Goal: Task Accomplishment & Management: Complete application form

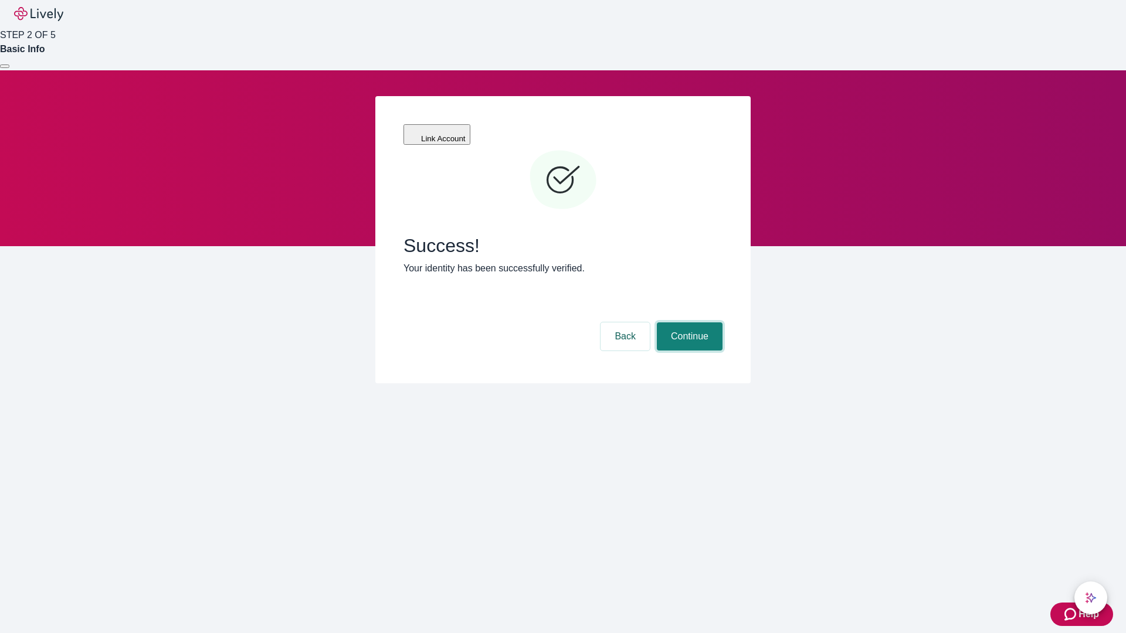
click at [688, 323] on button "Continue" at bounding box center [690, 337] width 66 height 28
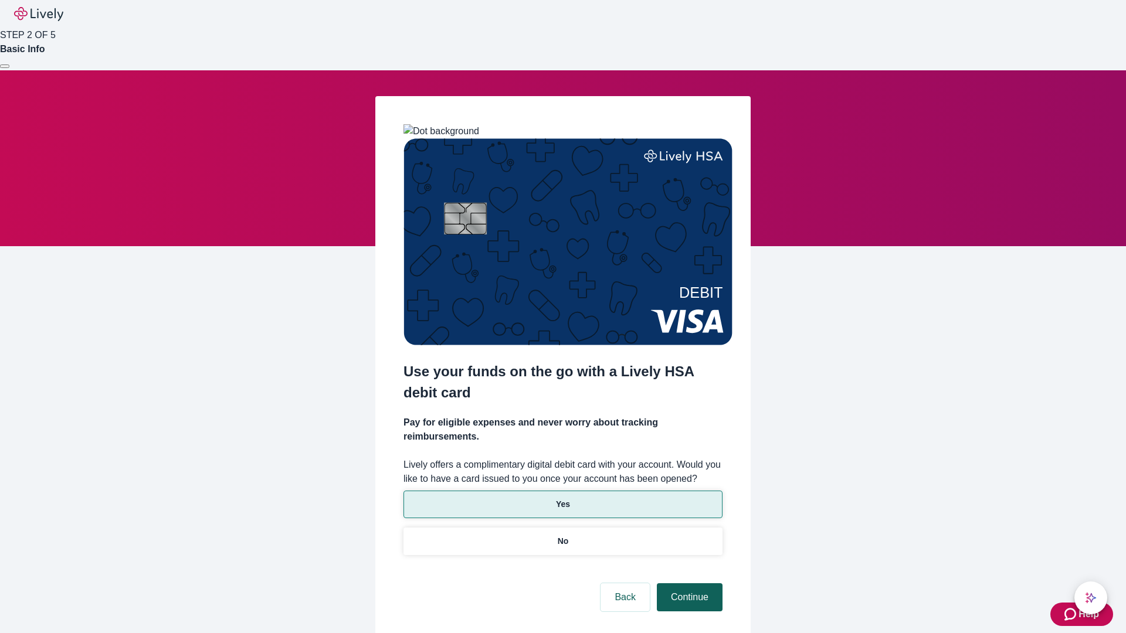
click at [562, 498] on p "Yes" at bounding box center [563, 504] width 14 height 12
click at [688, 583] on button "Continue" at bounding box center [690, 597] width 66 height 28
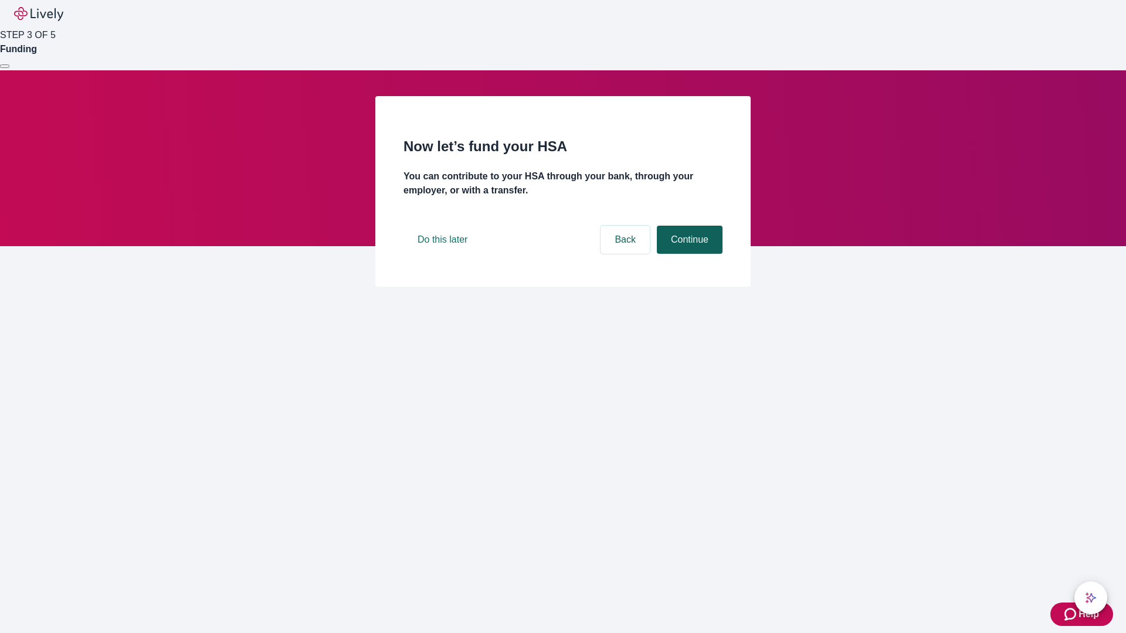
click at [688, 254] on button "Continue" at bounding box center [690, 240] width 66 height 28
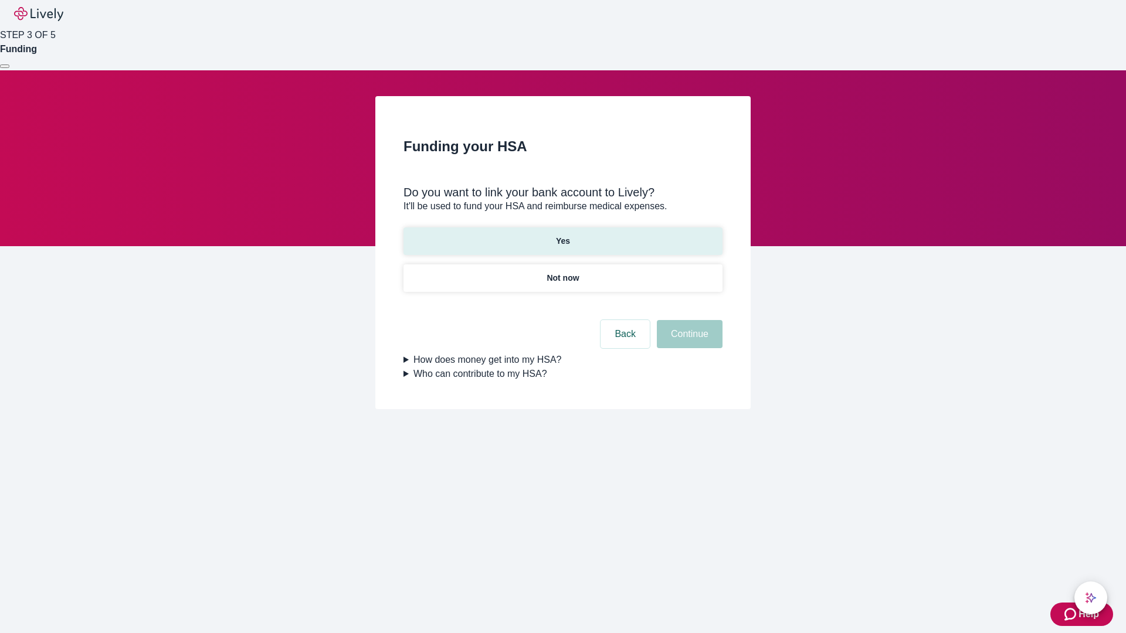
click at [562, 235] on p "Yes" at bounding box center [563, 241] width 14 height 12
click at [688, 320] on button "Continue" at bounding box center [690, 334] width 66 height 28
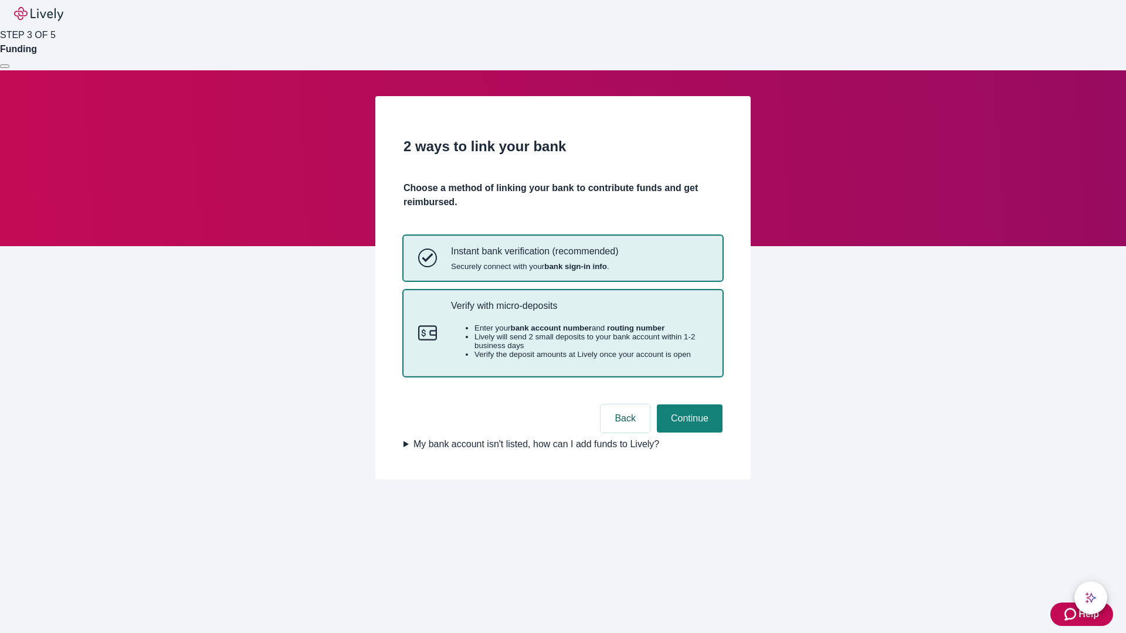
click at [579, 311] on p "Verify with micro-deposits" at bounding box center [579, 305] width 257 height 11
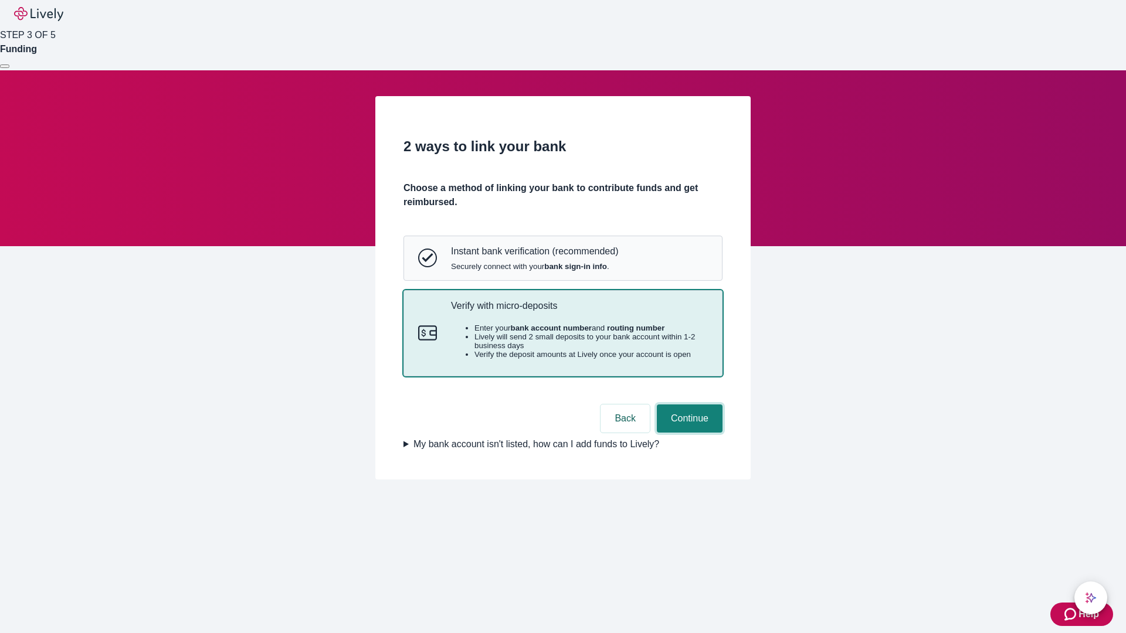
click at [688, 433] on button "Continue" at bounding box center [690, 419] width 66 height 28
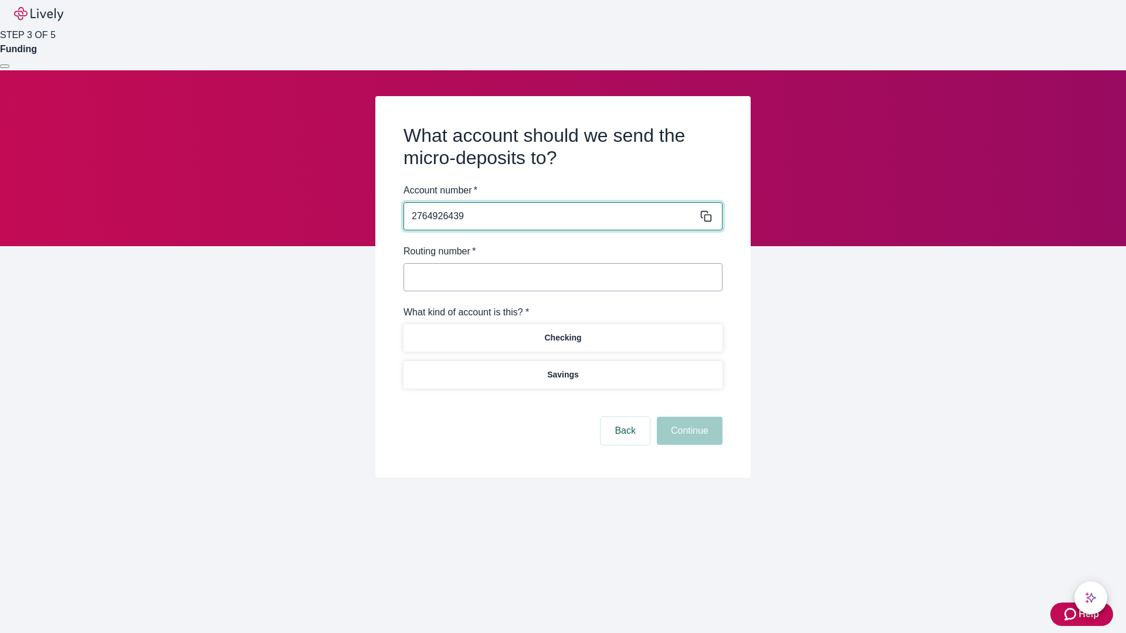
type input "2764926439"
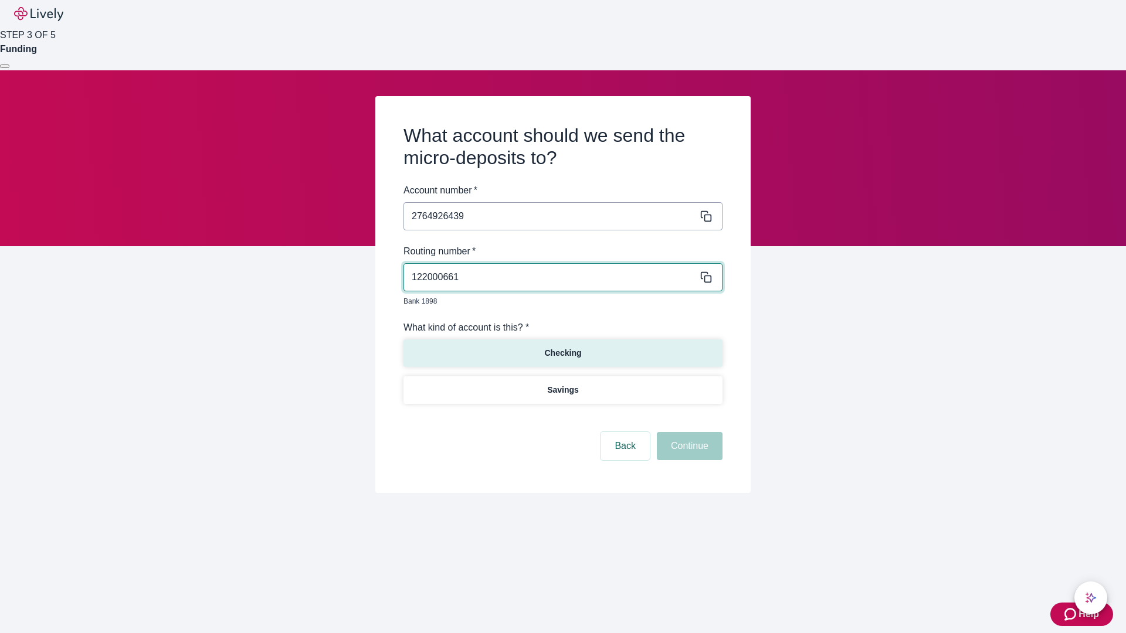
type input "122000661"
click at [562, 347] on p "Checking" at bounding box center [562, 353] width 37 height 12
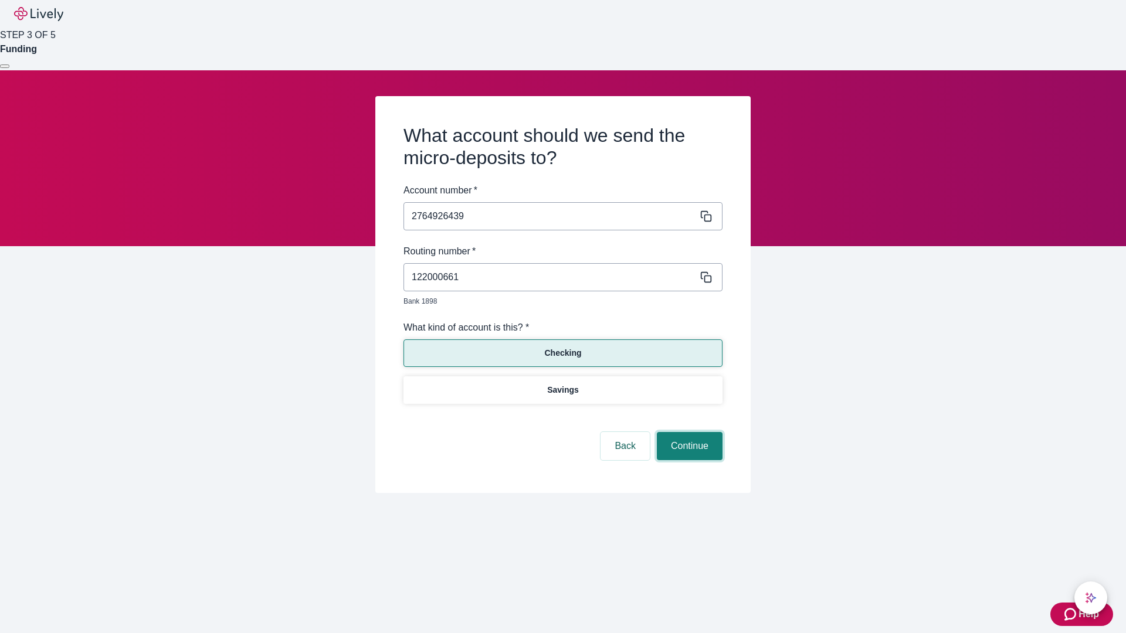
click at [688, 433] on button "Continue" at bounding box center [690, 446] width 66 height 28
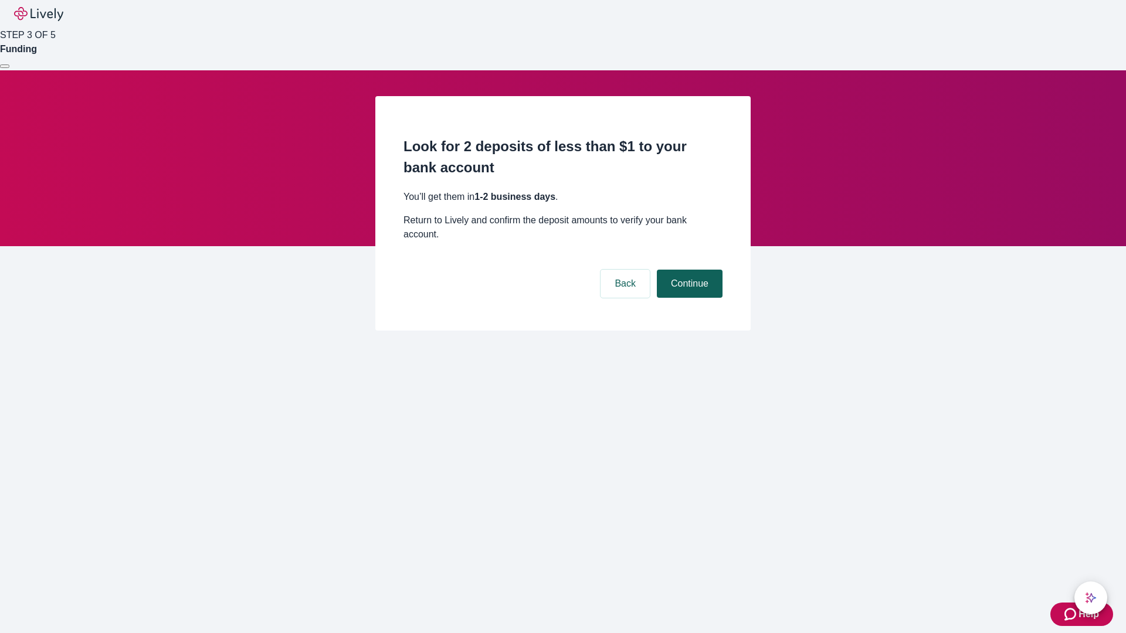
click at [688, 270] on button "Continue" at bounding box center [690, 284] width 66 height 28
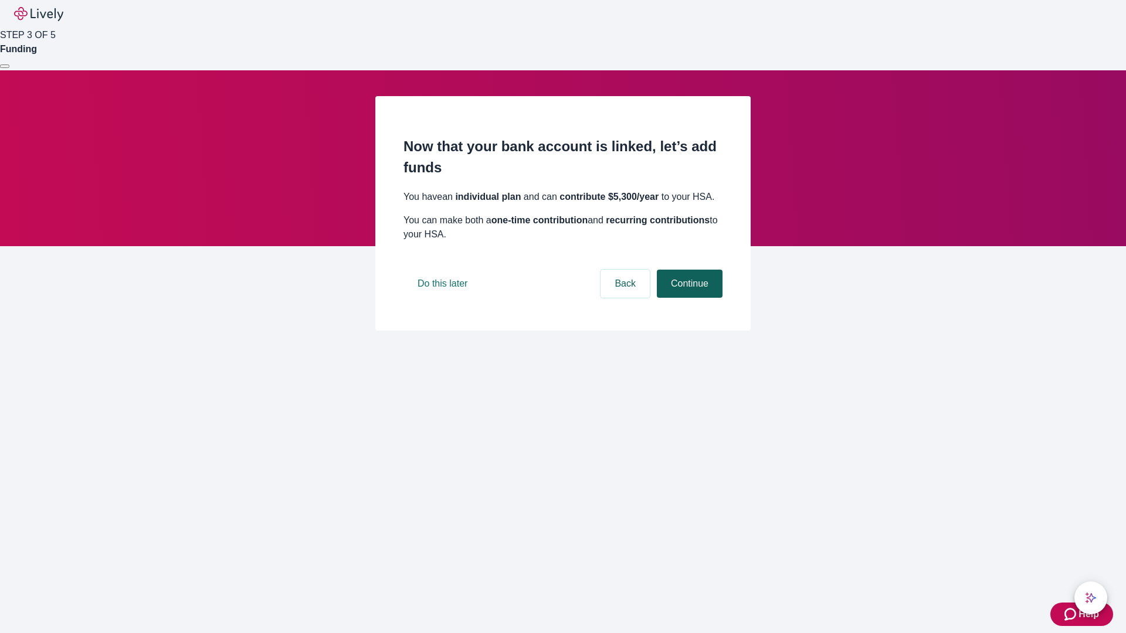
click at [688, 298] on button "Continue" at bounding box center [690, 284] width 66 height 28
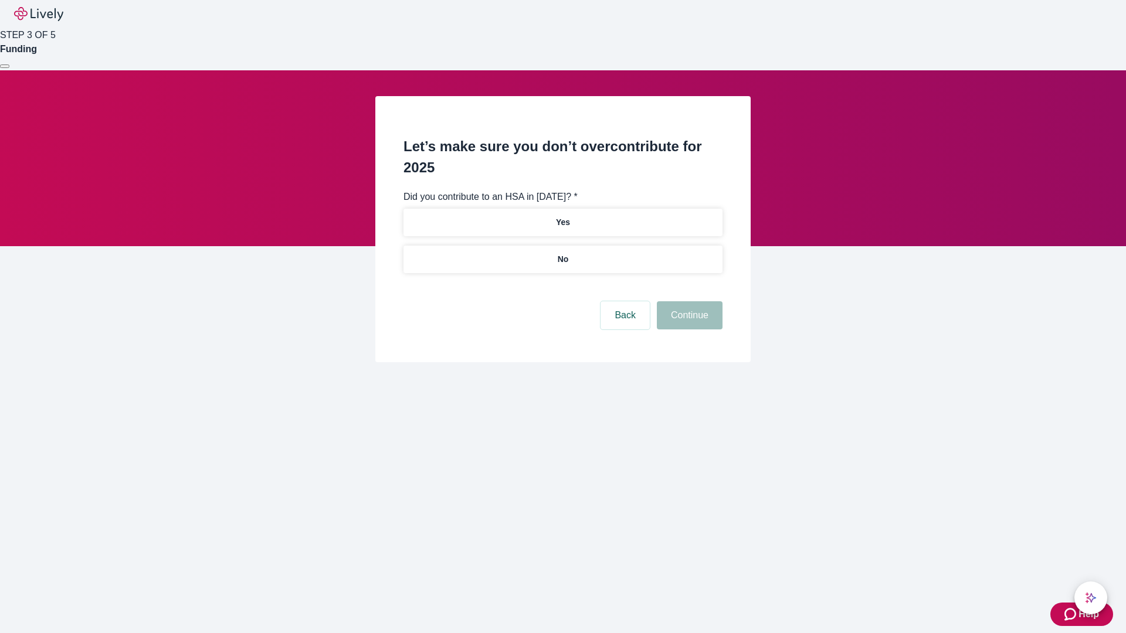
click at [562, 253] on p "No" at bounding box center [563, 259] width 11 height 12
click at [688, 301] on button "Continue" at bounding box center [690, 315] width 66 height 28
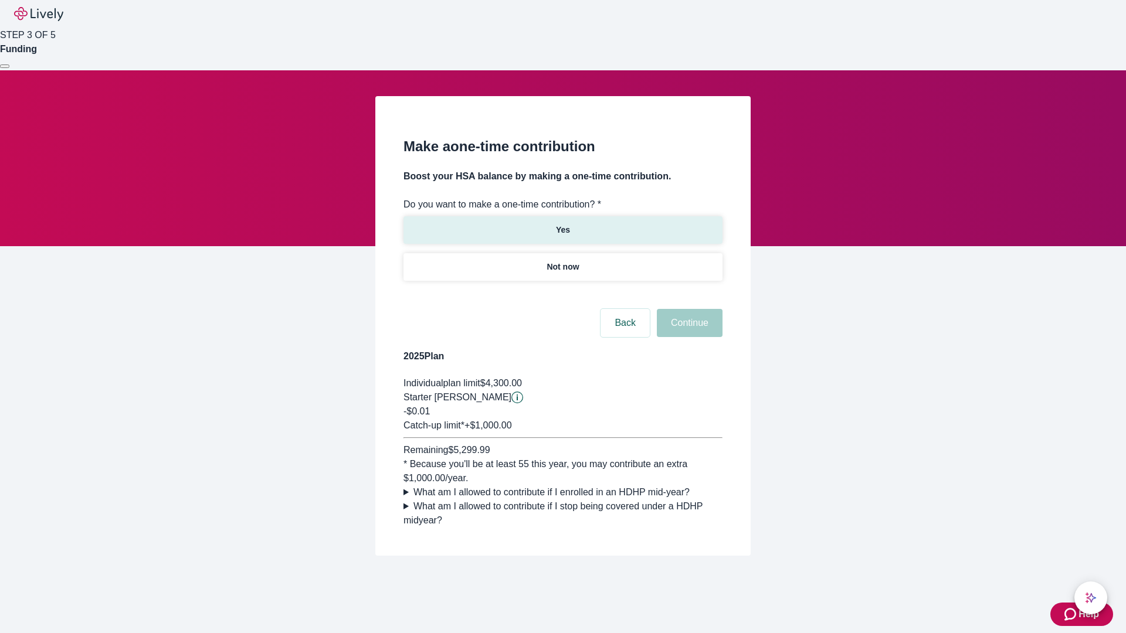
click at [562, 224] on p "Yes" at bounding box center [563, 230] width 14 height 12
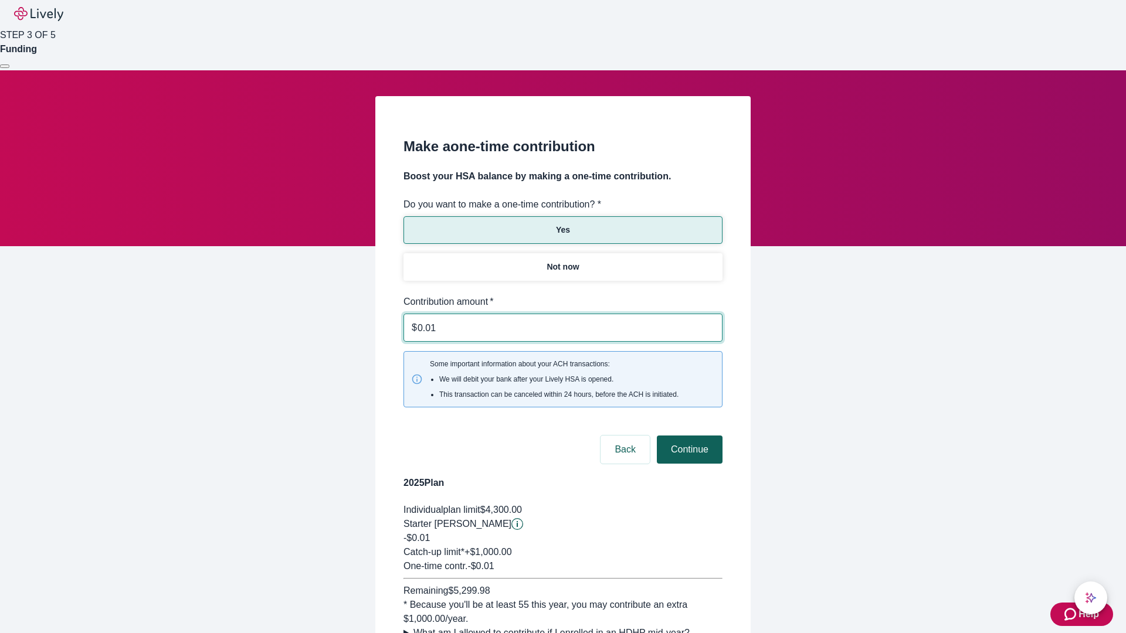
type input "0.01"
click at [688, 436] on button "Continue" at bounding box center [690, 450] width 66 height 28
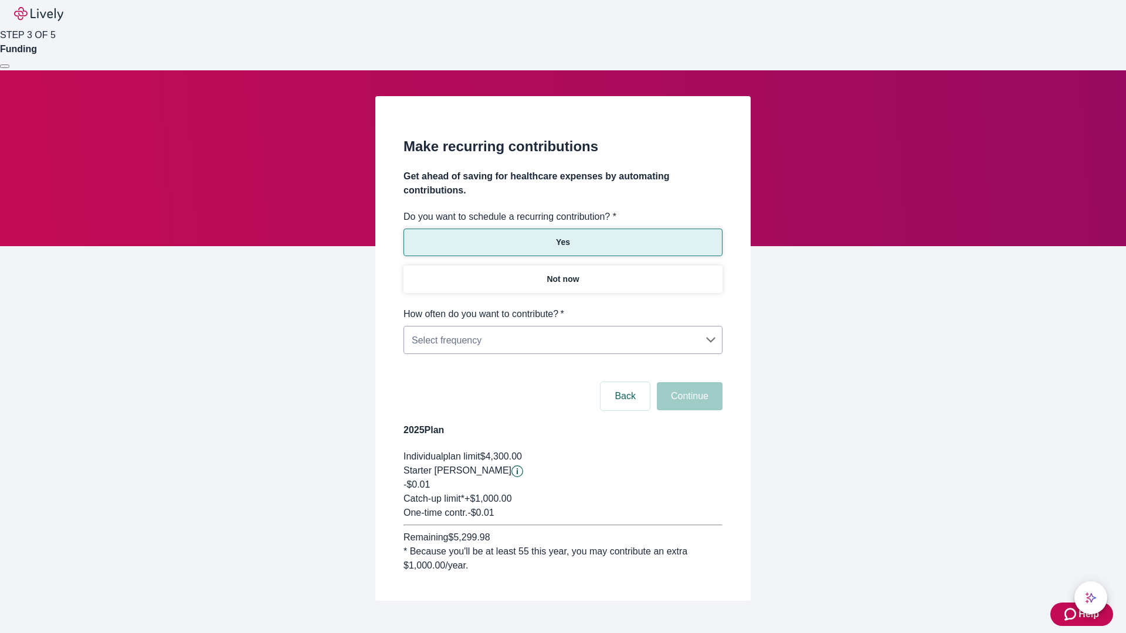
click at [562, 307] on body "Help STEP 3 OF 5 Funding Make recurring contributions Get ahead of saving for h…" at bounding box center [563, 328] width 1126 height 657
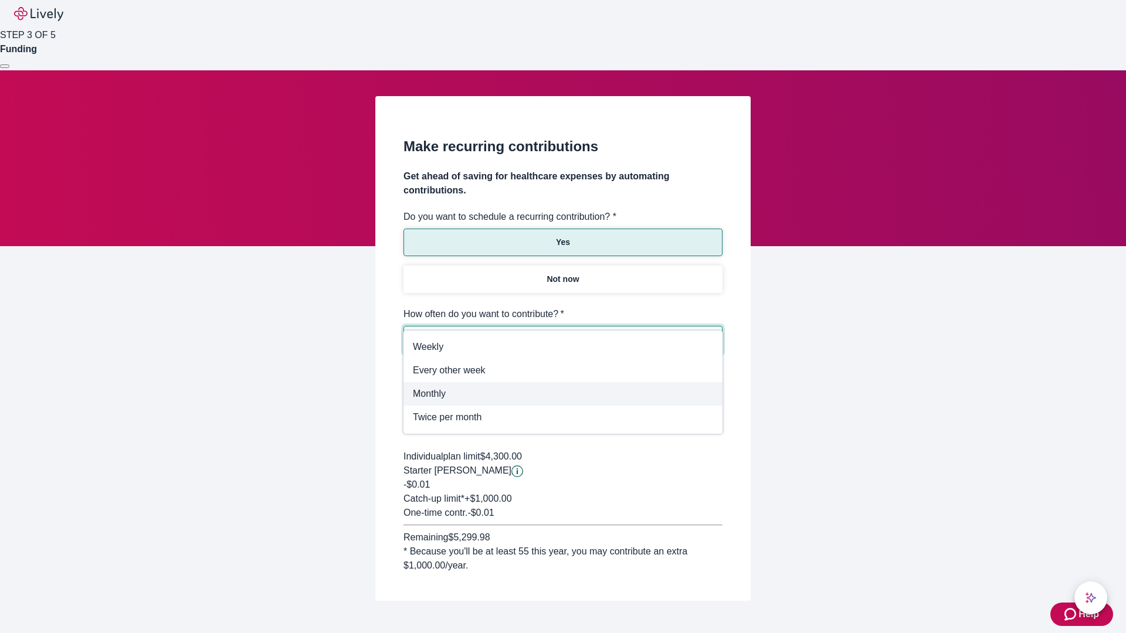
click at [563, 394] on span "Monthly" at bounding box center [563, 394] width 300 height 14
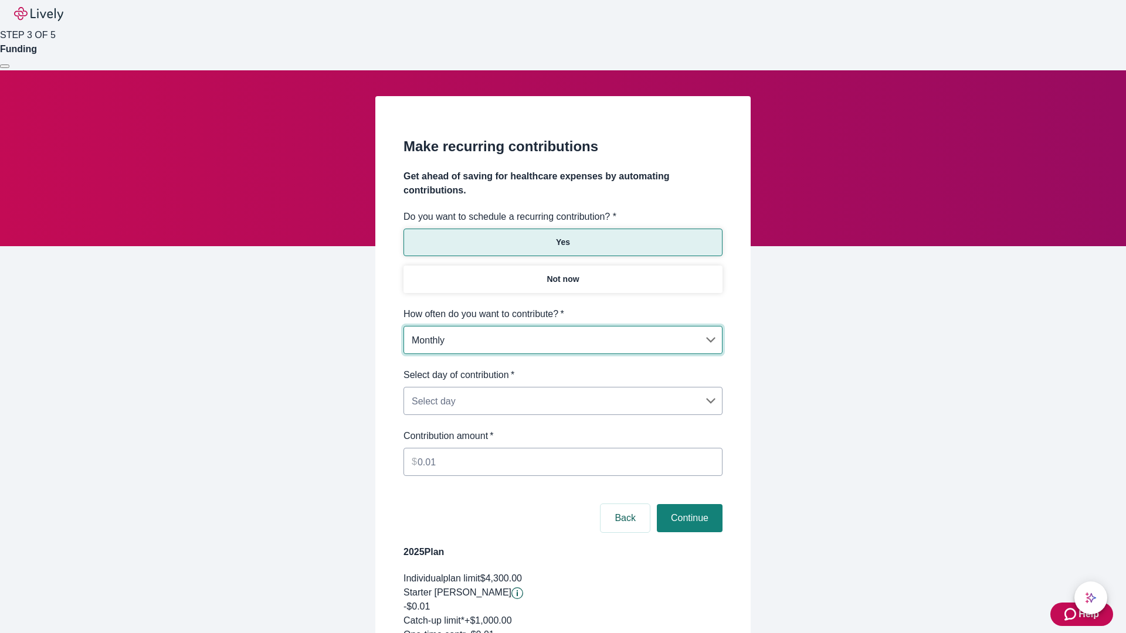
type input "Monthly"
click at [562, 368] on body "Help STEP 3 OF 5 Funding Make recurring contributions Get ahead of saving for h…" at bounding box center [563, 389] width 1126 height 779
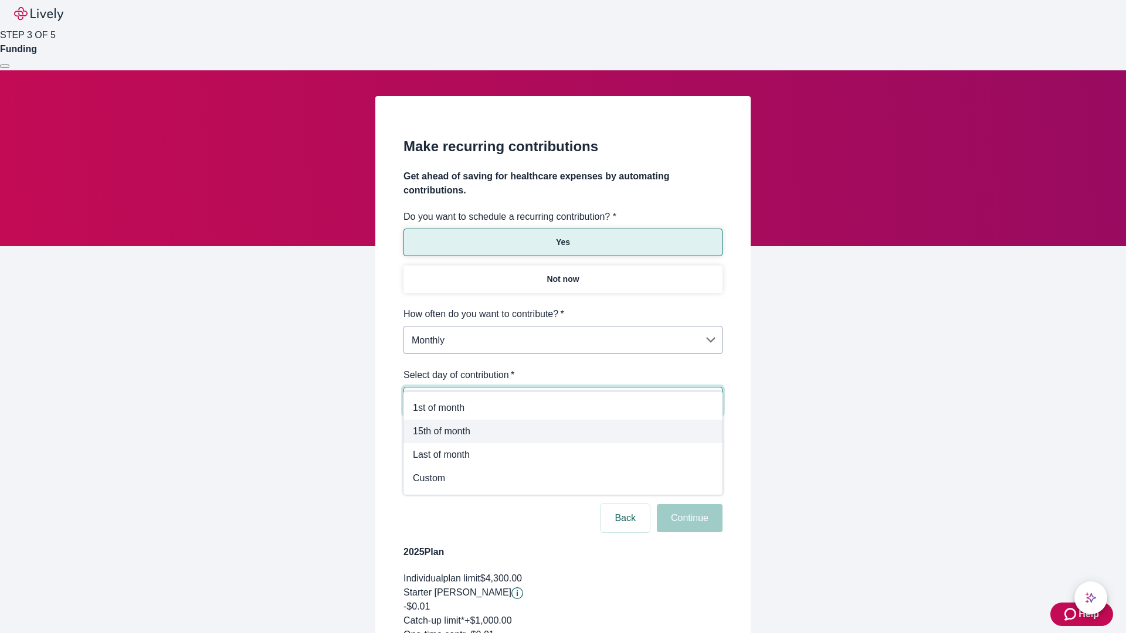
click at [563, 432] on span "15th of month" at bounding box center [563, 432] width 300 height 14
type input "Monthly15th"
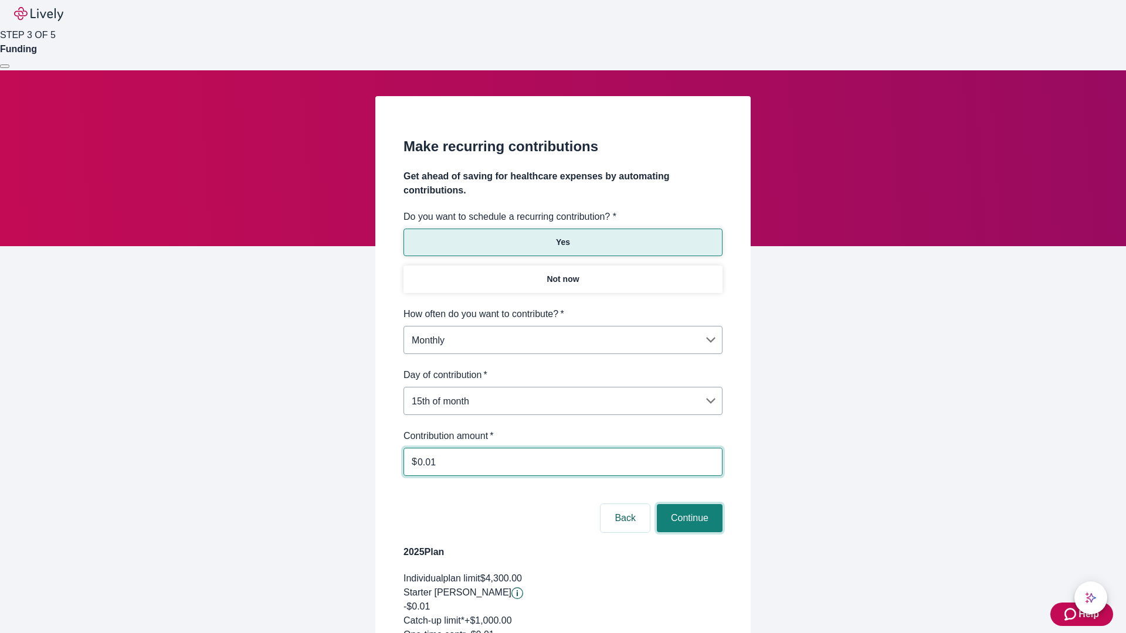
click at [688, 504] on button "Continue" at bounding box center [690, 518] width 66 height 28
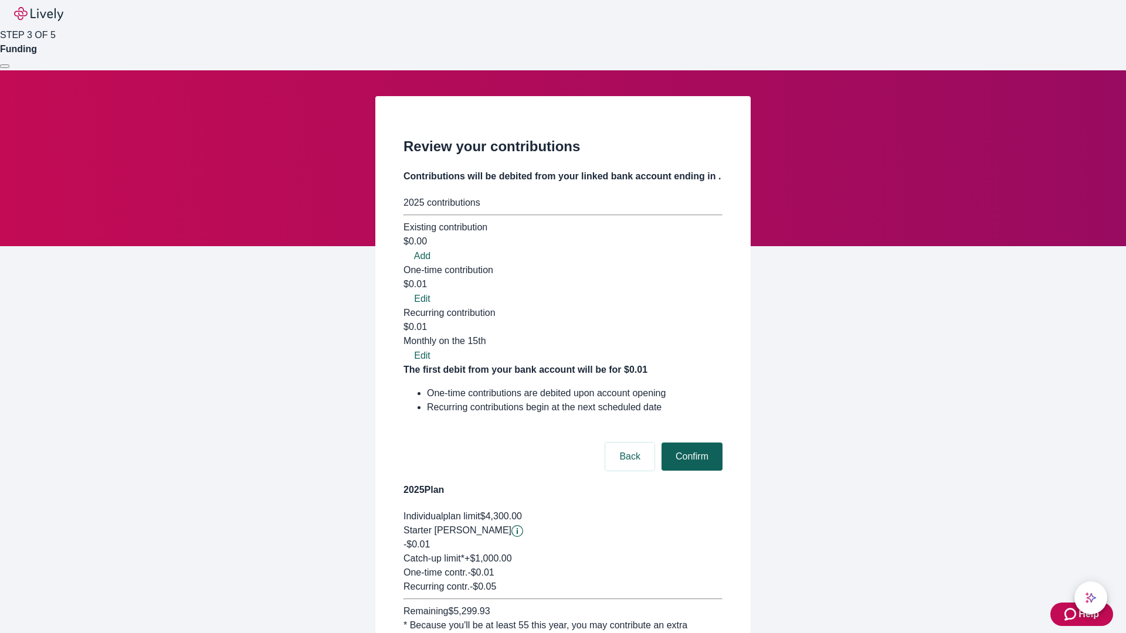
click at [690, 443] on button "Confirm" at bounding box center [691, 457] width 61 height 28
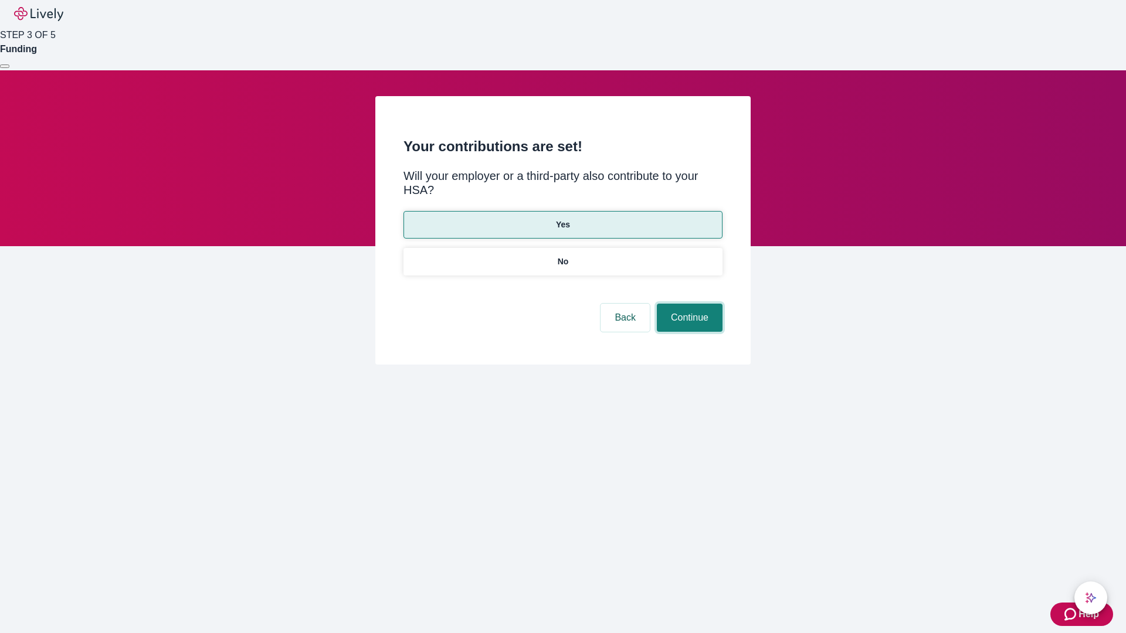
click at [688, 304] on button "Continue" at bounding box center [690, 318] width 66 height 28
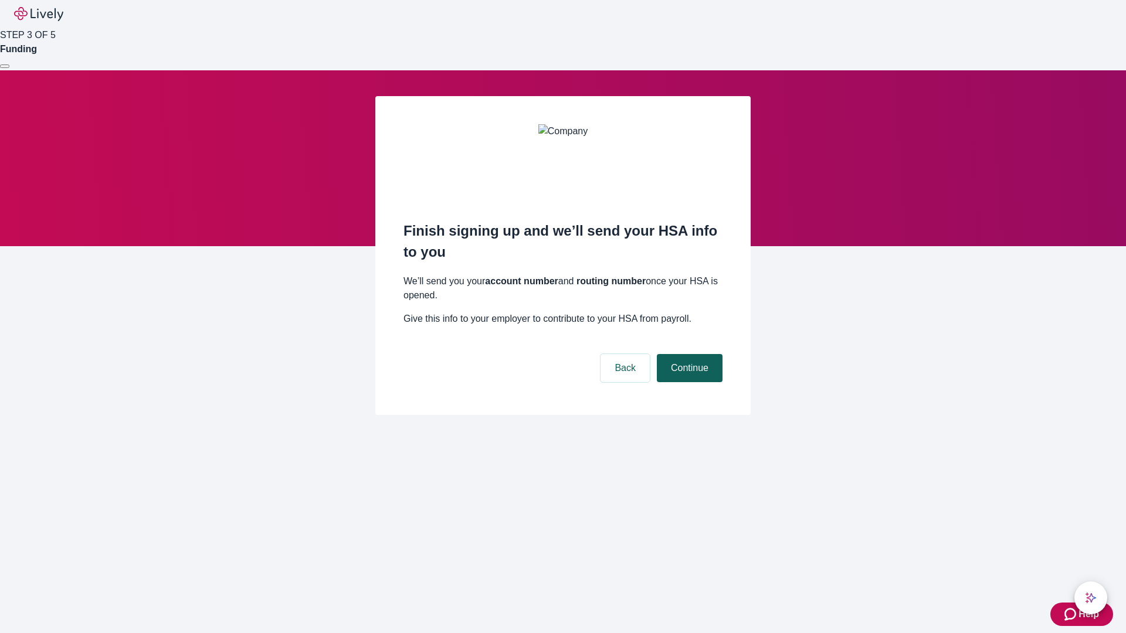
click at [688, 354] on button "Continue" at bounding box center [690, 368] width 66 height 28
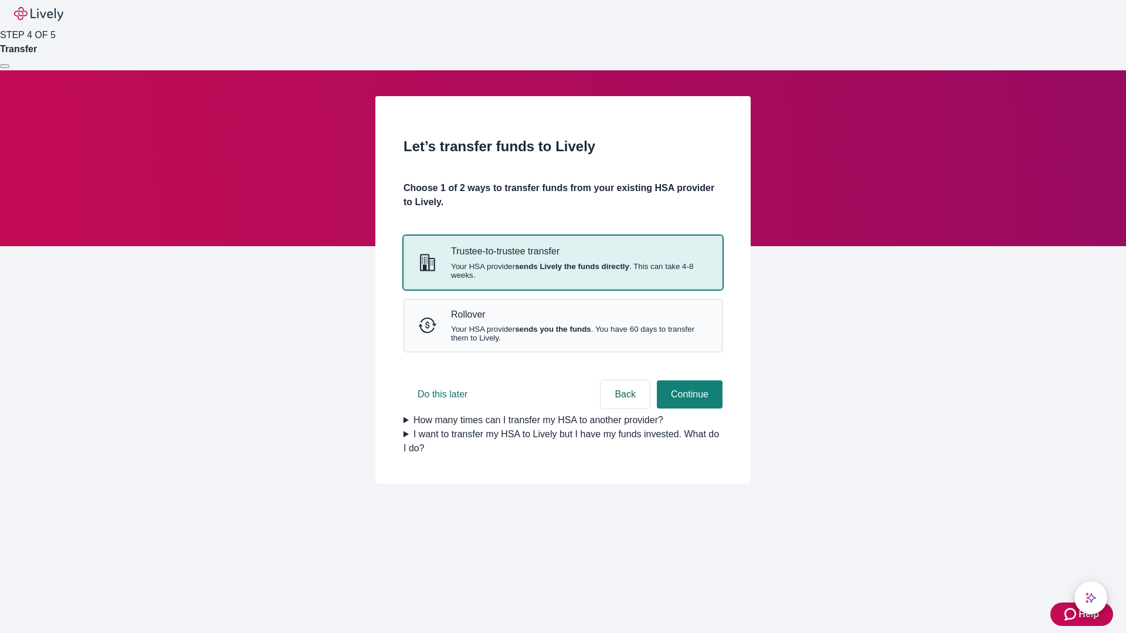
click at [562, 271] on strong "sends Lively the funds directly" at bounding box center [572, 266] width 114 height 9
click at [688, 409] on button "Continue" at bounding box center [690, 395] width 66 height 28
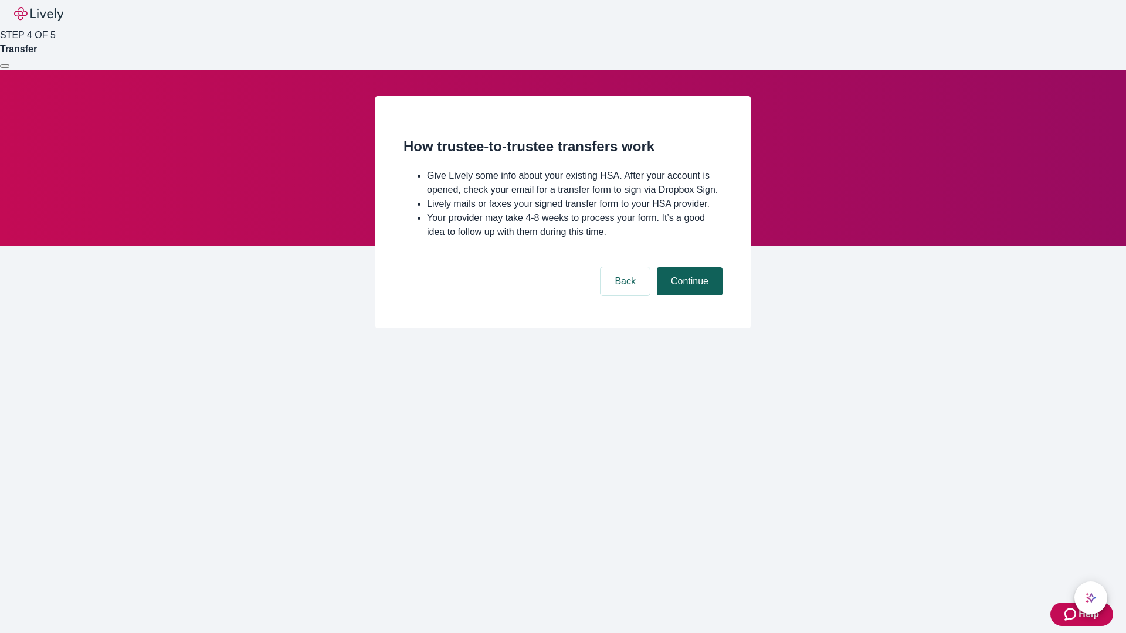
click at [688, 296] on button "Continue" at bounding box center [690, 281] width 66 height 28
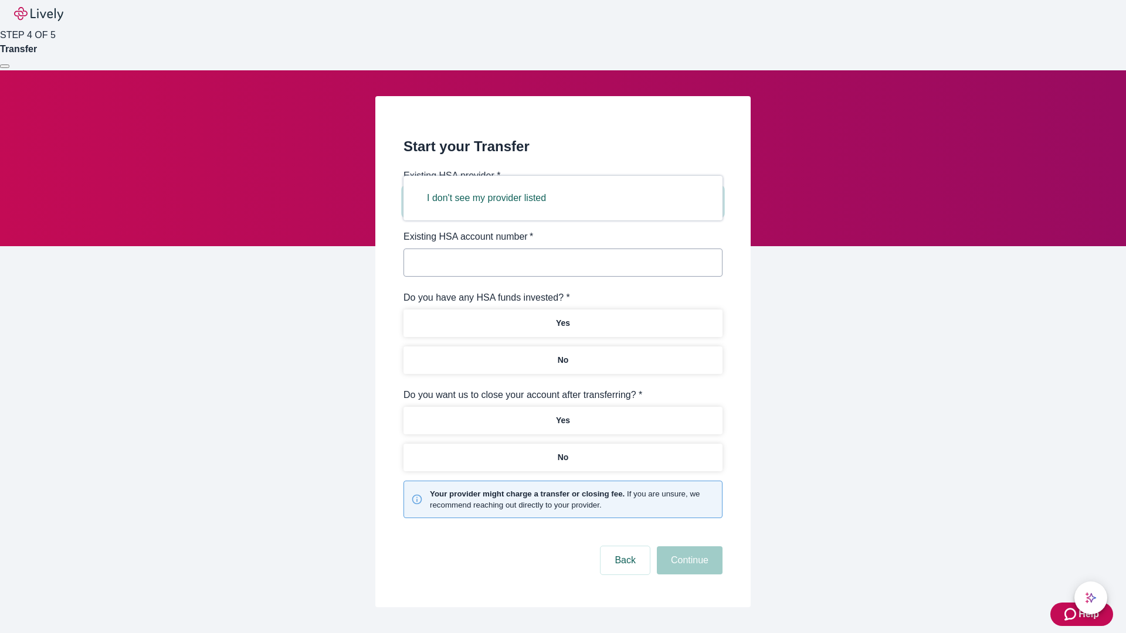
click at [490, 198] on button "I don't see my provider listed" at bounding box center [486, 198] width 147 height 28
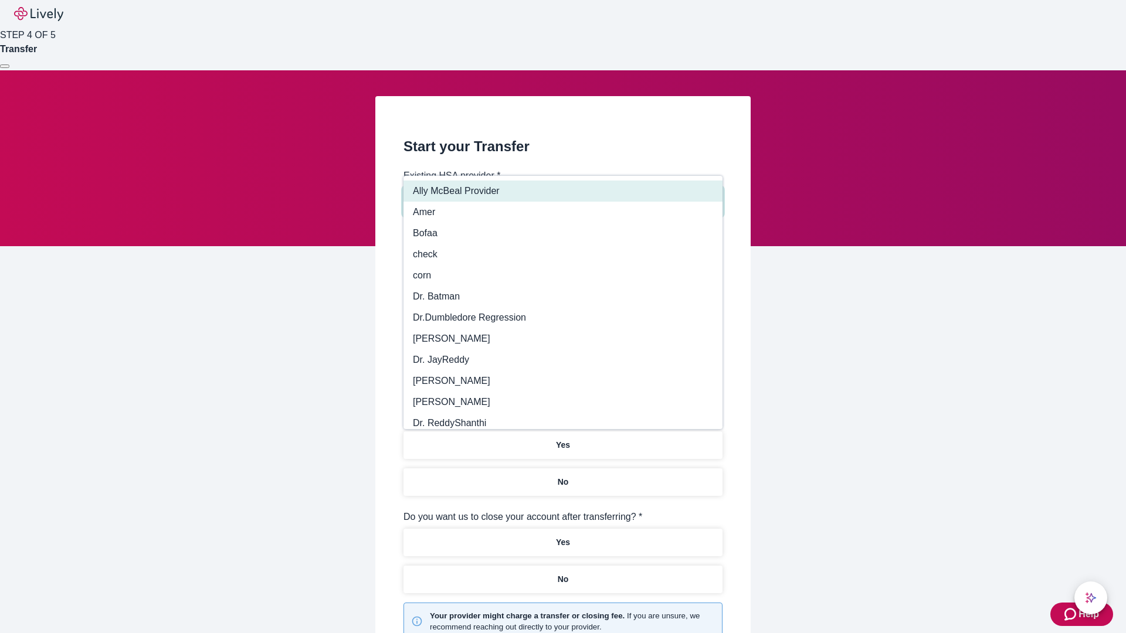
type input "Other"
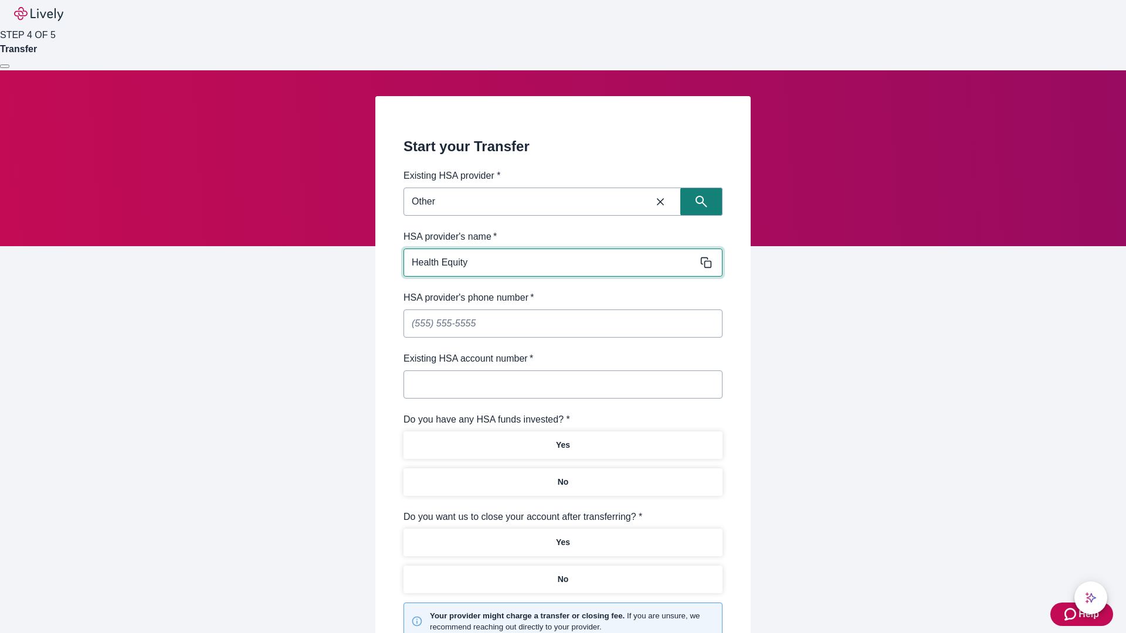
type input "Health Equity"
type input "[PHONE_NUMBER]"
